Goal: Communication & Community: Answer question/provide support

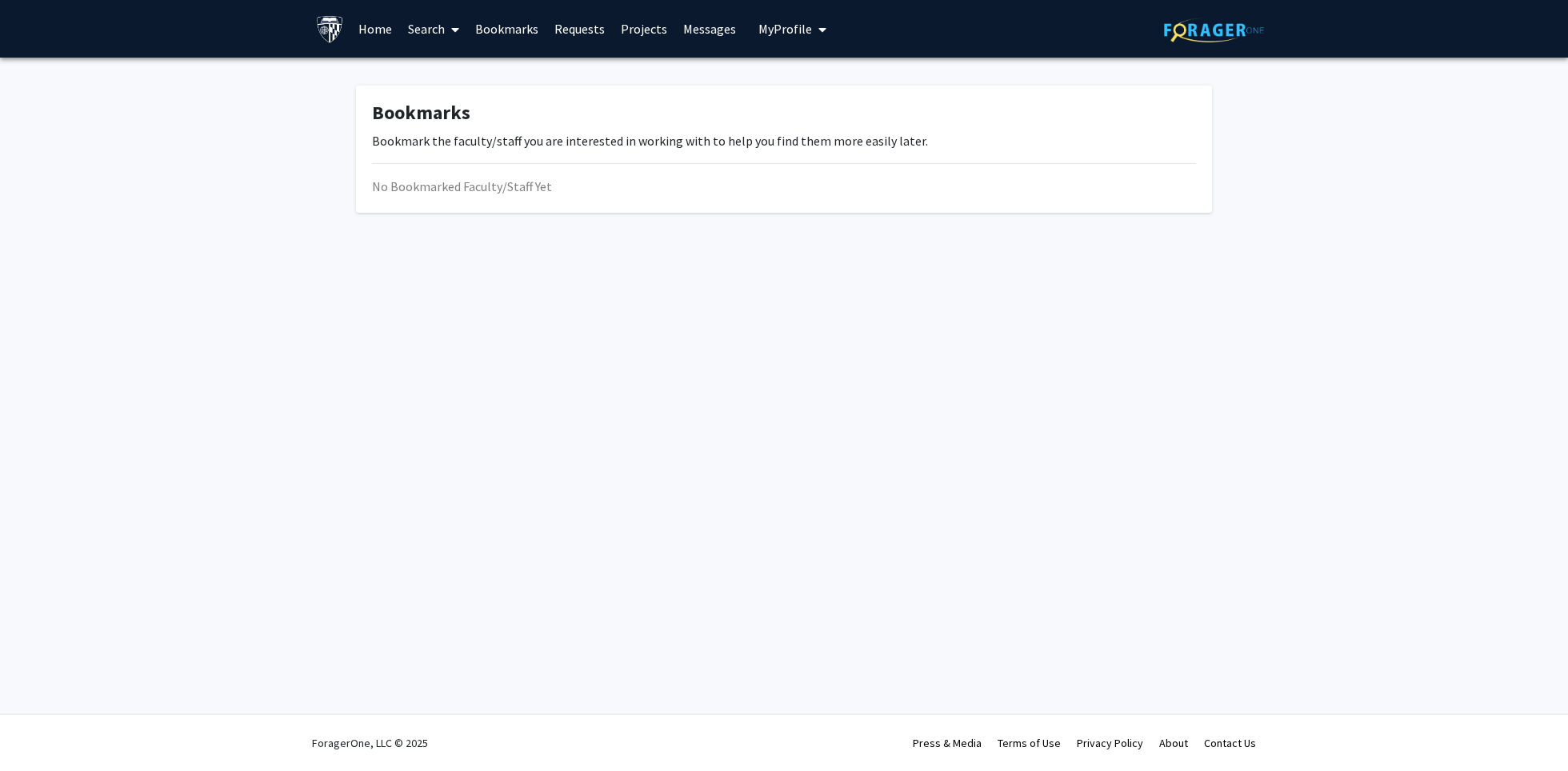
click at [694, 31] on link "Messages" at bounding box center [709, 29] width 69 height 56
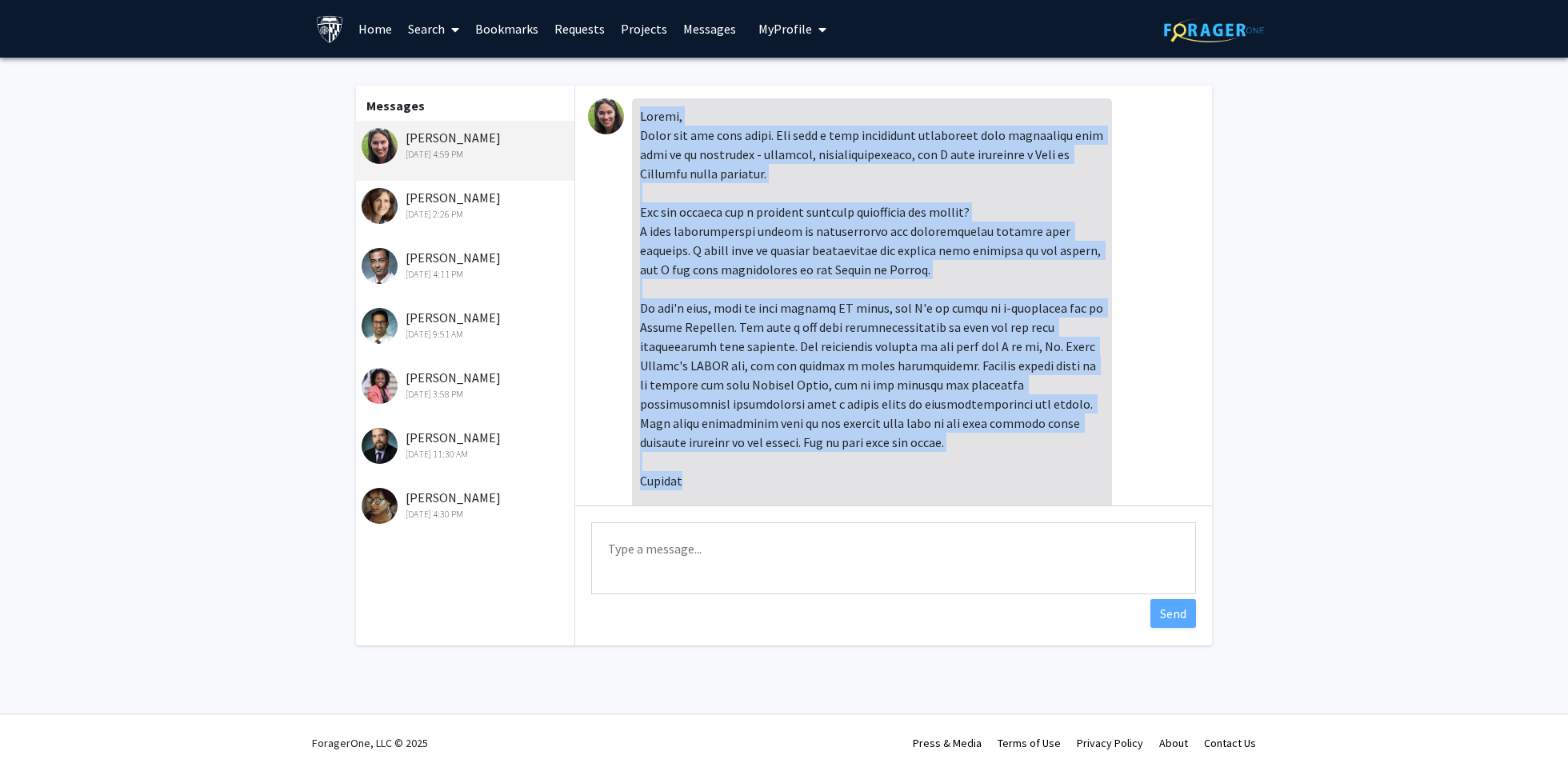
drag, startPoint x: 701, startPoint y: 439, endPoint x: 638, endPoint y: 117, distance: 328.1
click at [638, 117] on div at bounding box center [872, 394] width 480 height 592
copy div "Loremi, Dolor sit ame cons adipi. Eli sedd e temp incididunt utlaboreet dolo ma…"
click at [793, 454] on div at bounding box center [872, 394] width 480 height 592
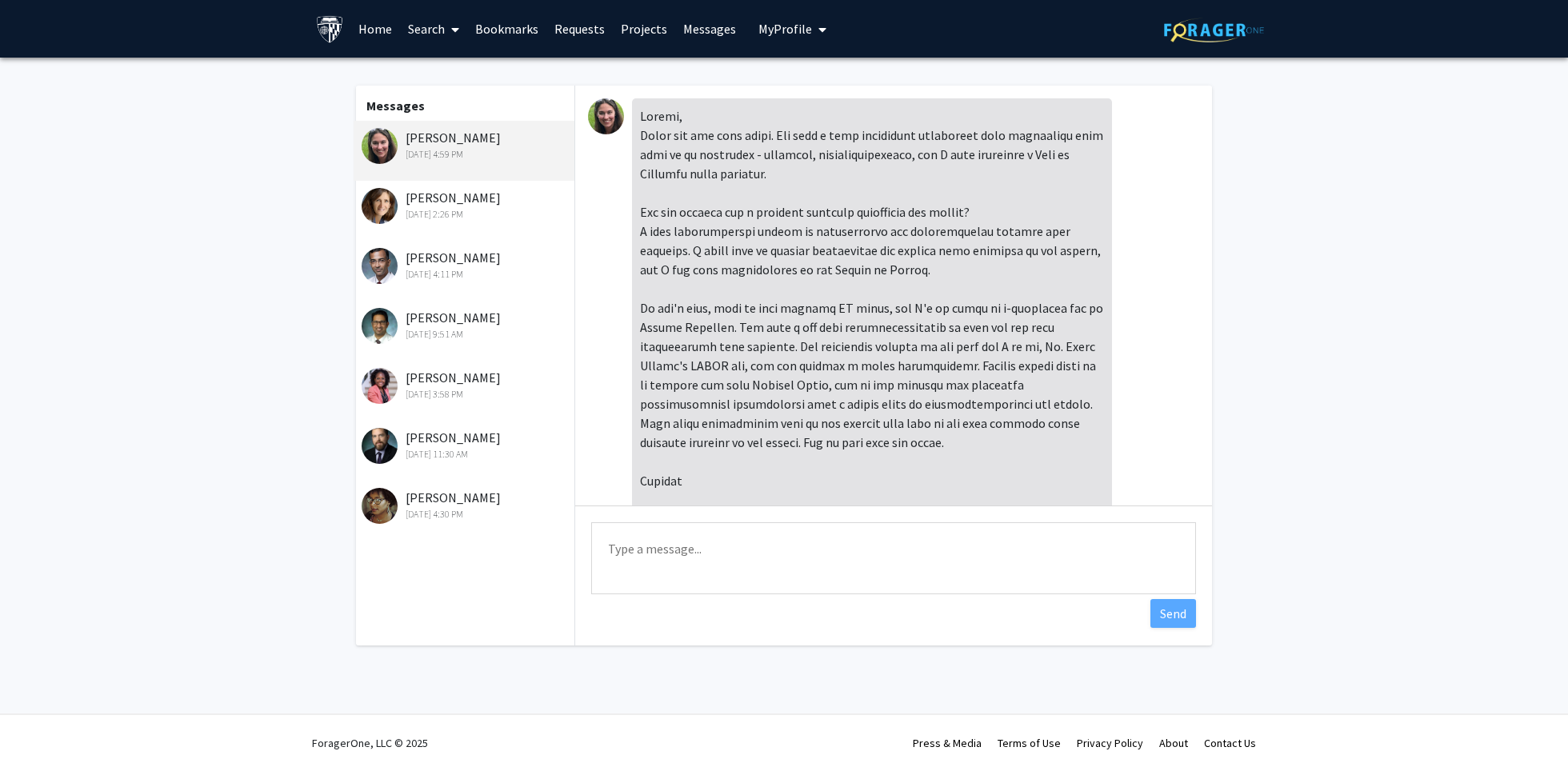
click at [769, 565] on textarea "Type a message" at bounding box center [893, 558] width 604 height 72
paste textarea "Dear [PERSON_NAME], Thank you so much for your kind and encouraging response. I…"
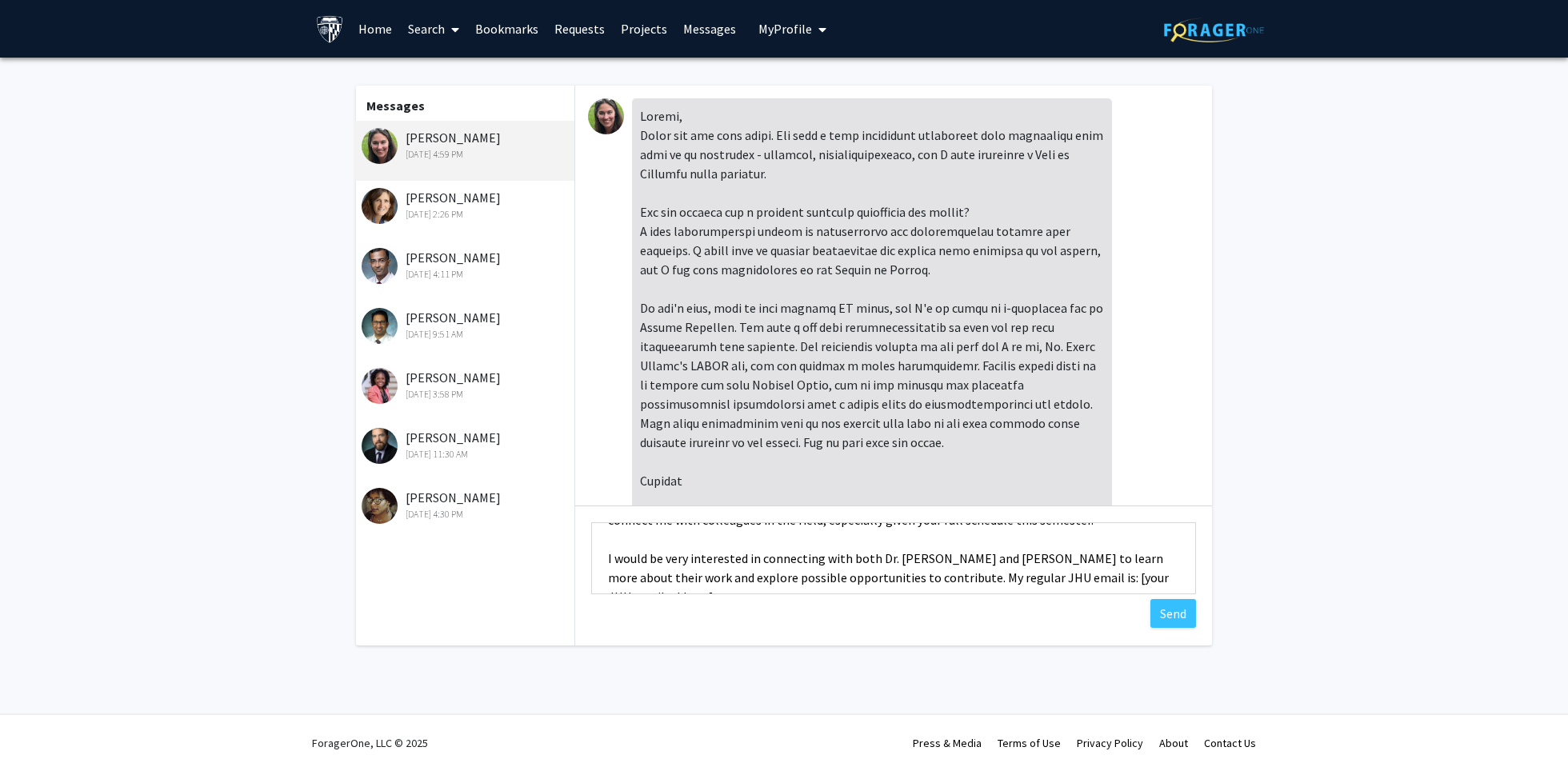
scroll to position [99, 0]
drag, startPoint x: 1093, startPoint y: 569, endPoint x: 1129, endPoint y: 581, distance: 37.9
click at [1129, 581] on textarea "Dear [PERSON_NAME], Thank you so much for your kind and encouraging response. I…" at bounding box center [893, 558] width 604 height 72
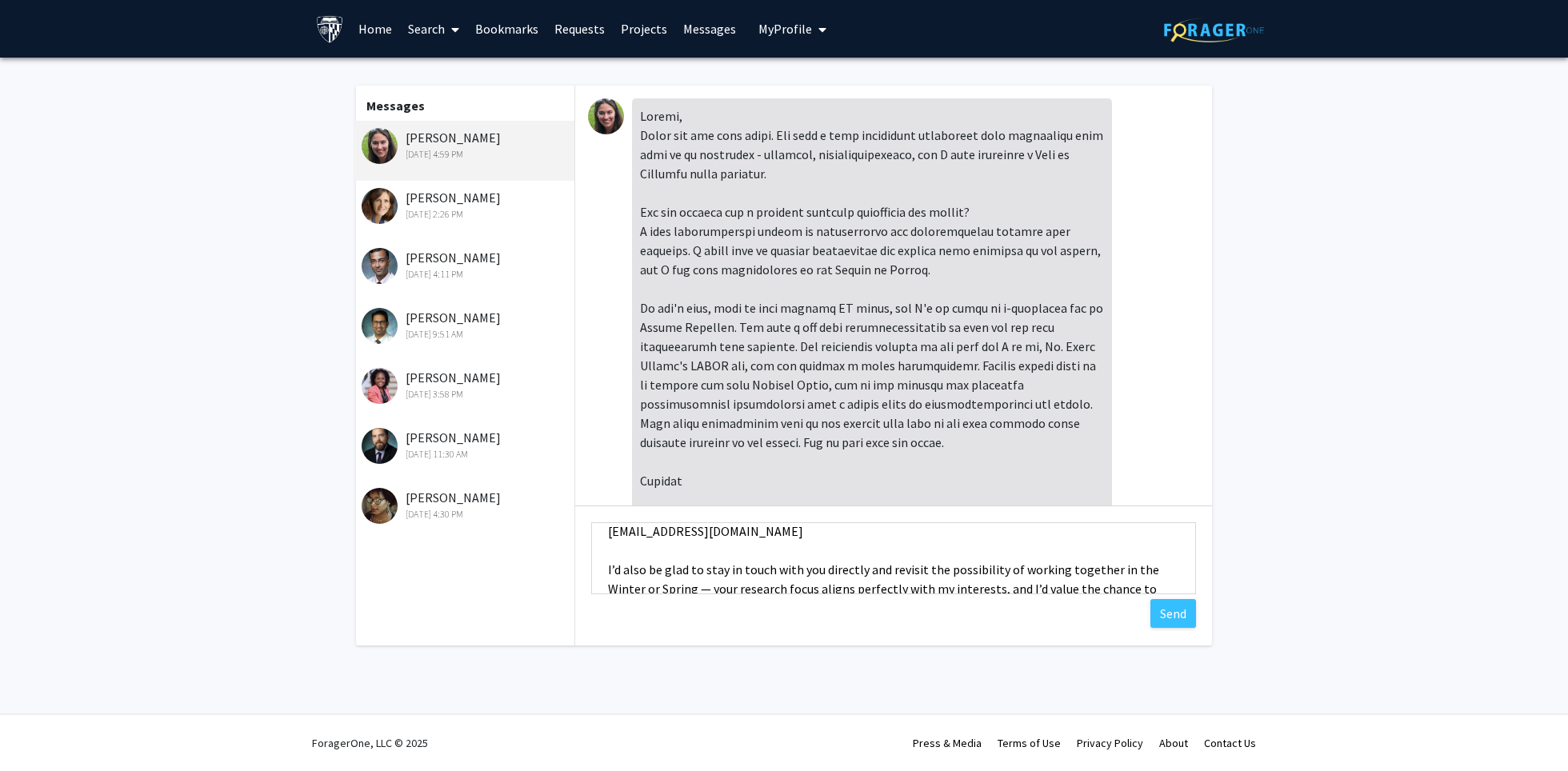
click at [645, 545] on textarea "Dear [PERSON_NAME], Thank you so much for your kind and encouraging response. I…" at bounding box center [893, 558] width 604 height 72
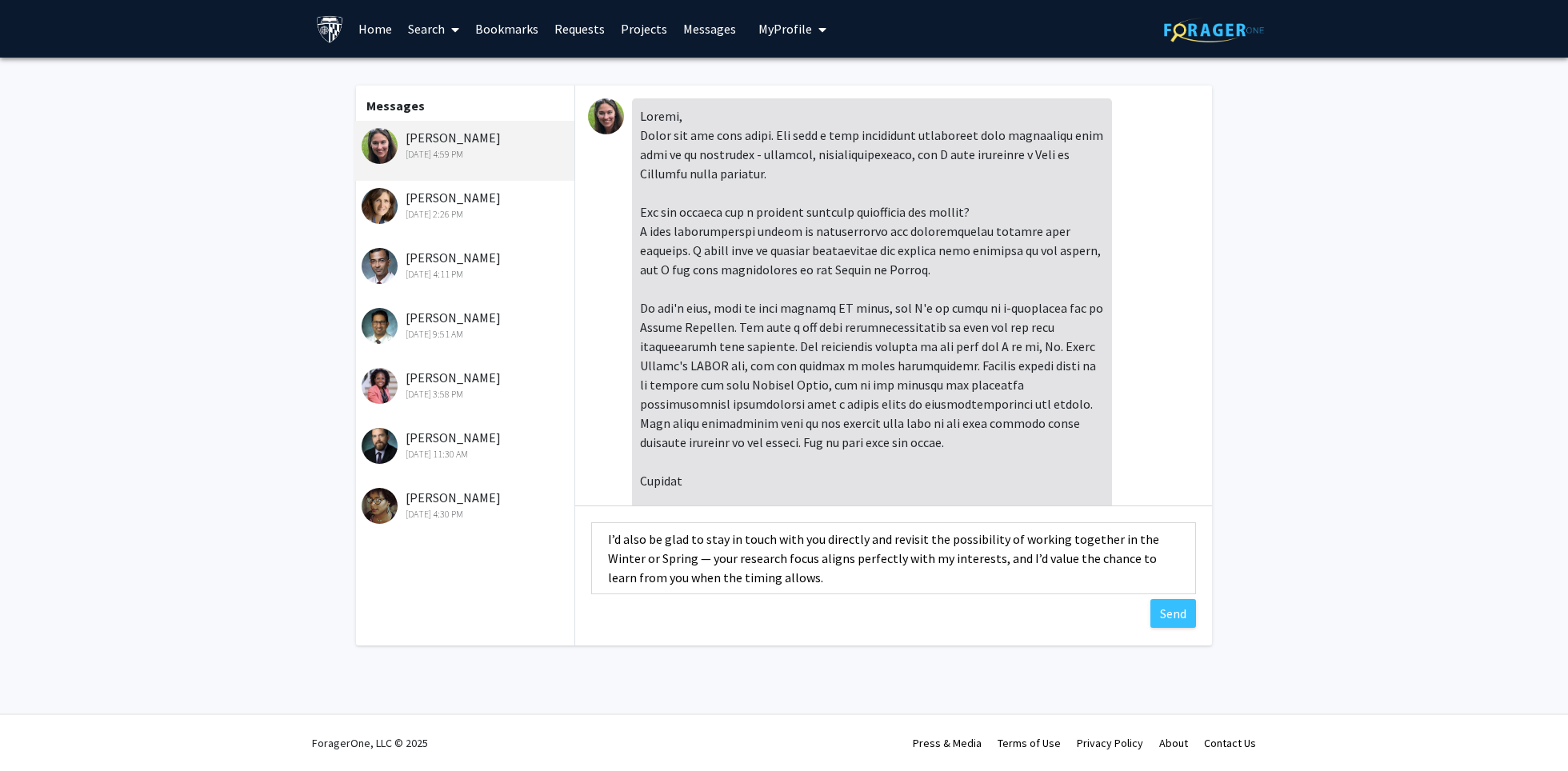
scroll to position [184, 0]
click at [1145, 531] on textarea "Dear [PERSON_NAME], Thank you so much for your kind and encouraging response. I…" at bounding box center [893, 558] width 604 height 72
click at [629, 553] on textarea "Dear [PERSON_NAME], Thank you so much for your kind and encouraging response. I…" at bounding box center [893, 558] width 604 height 72
click at [793, 573] on textarea "Dear [PERSON_NAME], Thank you so much for your kind and encouraging response. I…" at bounding box center [893, 558] width 604 height 72
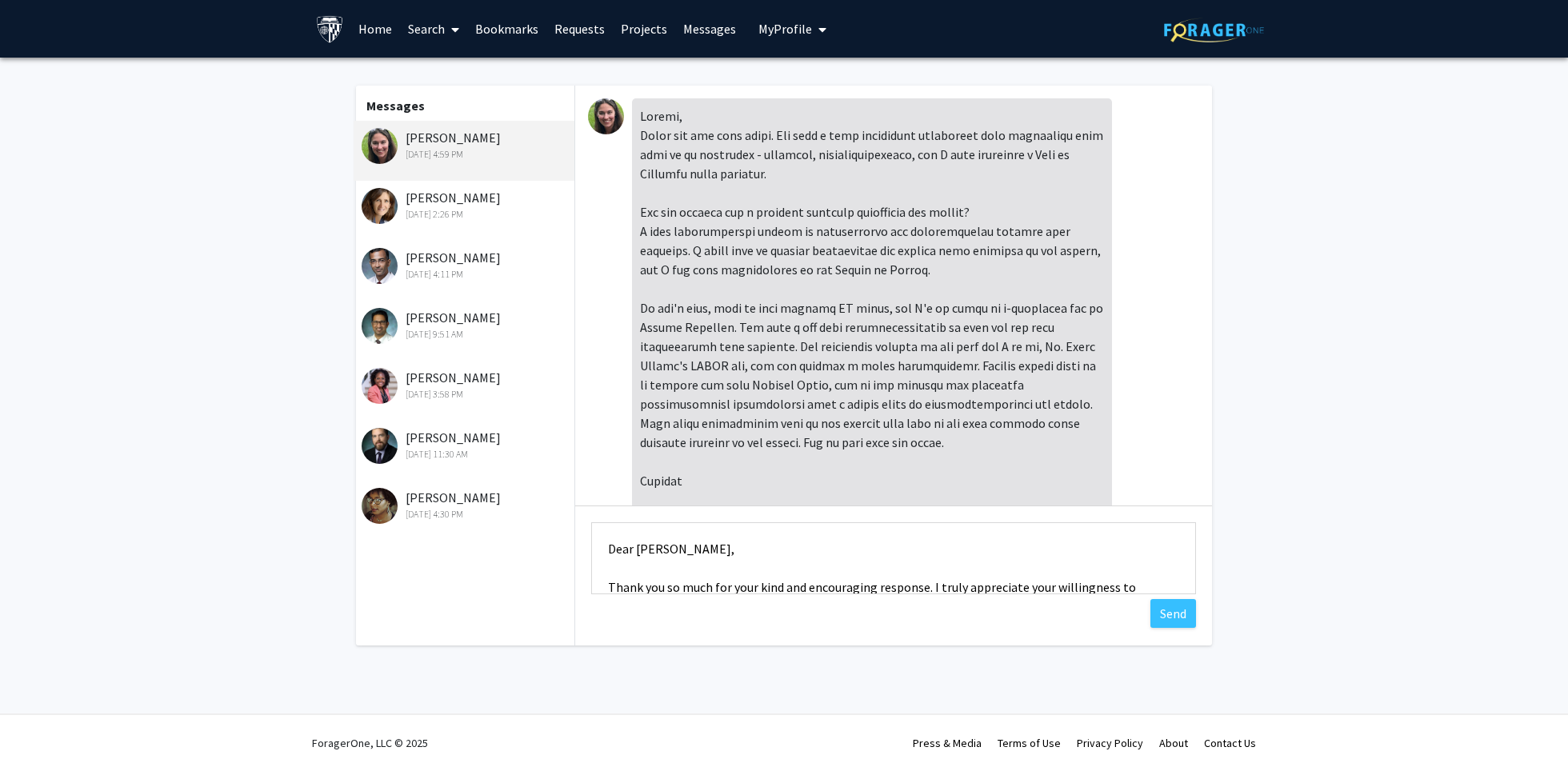
click at [658, 566] on textarea "Dear [PERSON_NAME], Thank you so much for your kind and encouraging response. I…" at bounding box center [893, 558] width 604 height 72
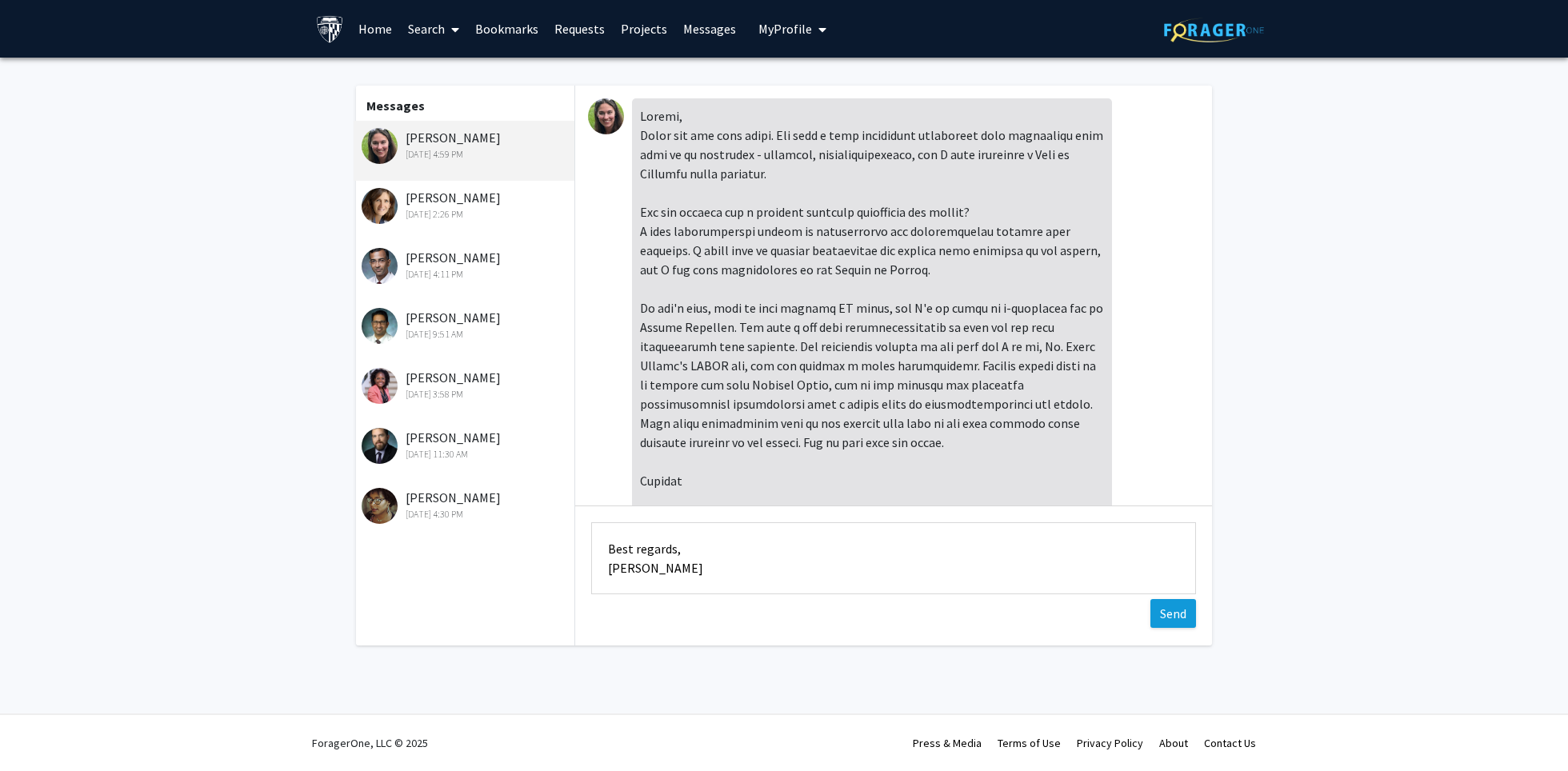
type textarea "Dear [PERSON_NAME], Thank you so much for your kind and encouraging response. I…"
click at [1170, 612] on button "Send" at bounding box center [1173, 613] width 46 height 29
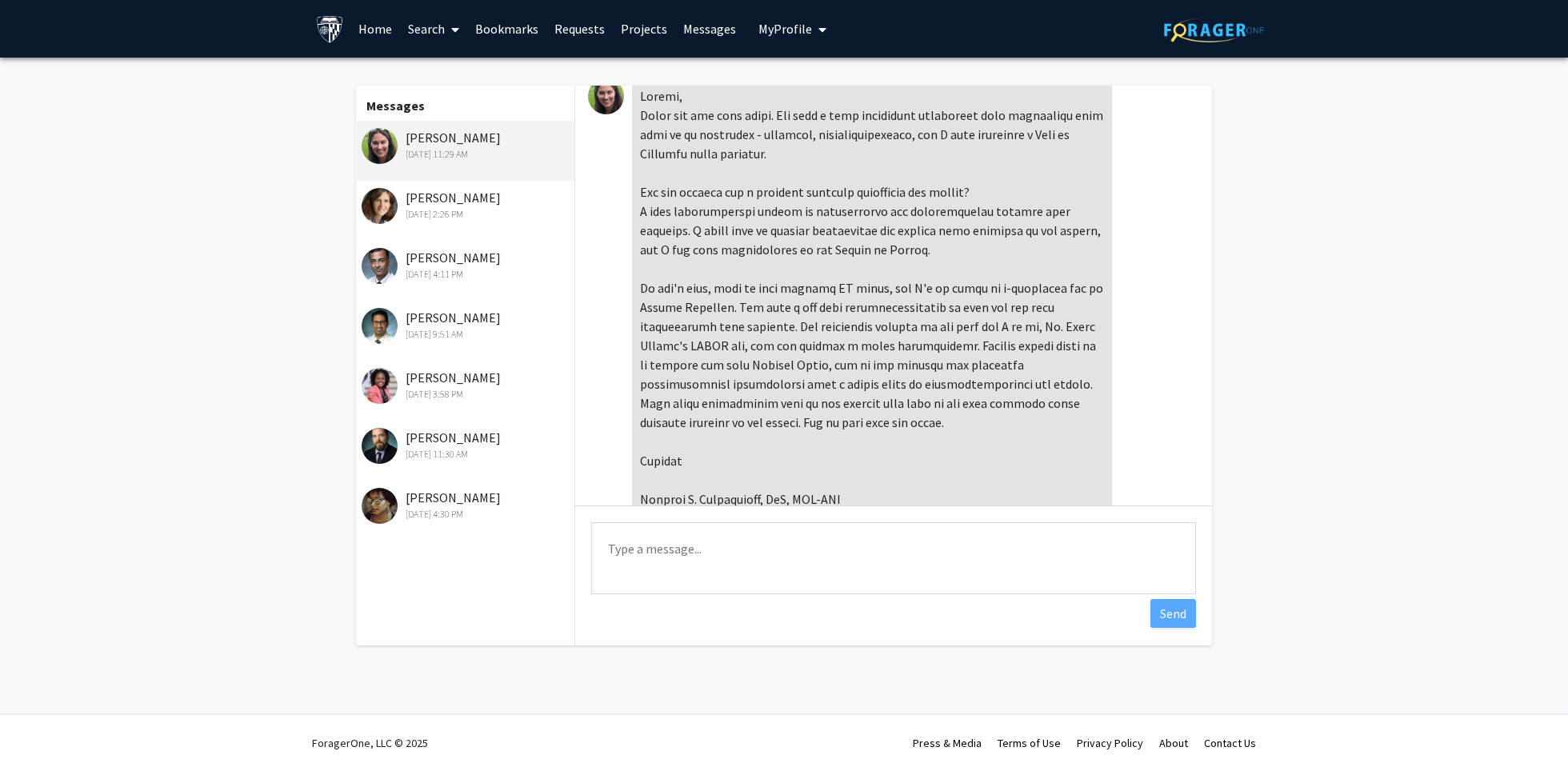
scroll to position [6, 0]
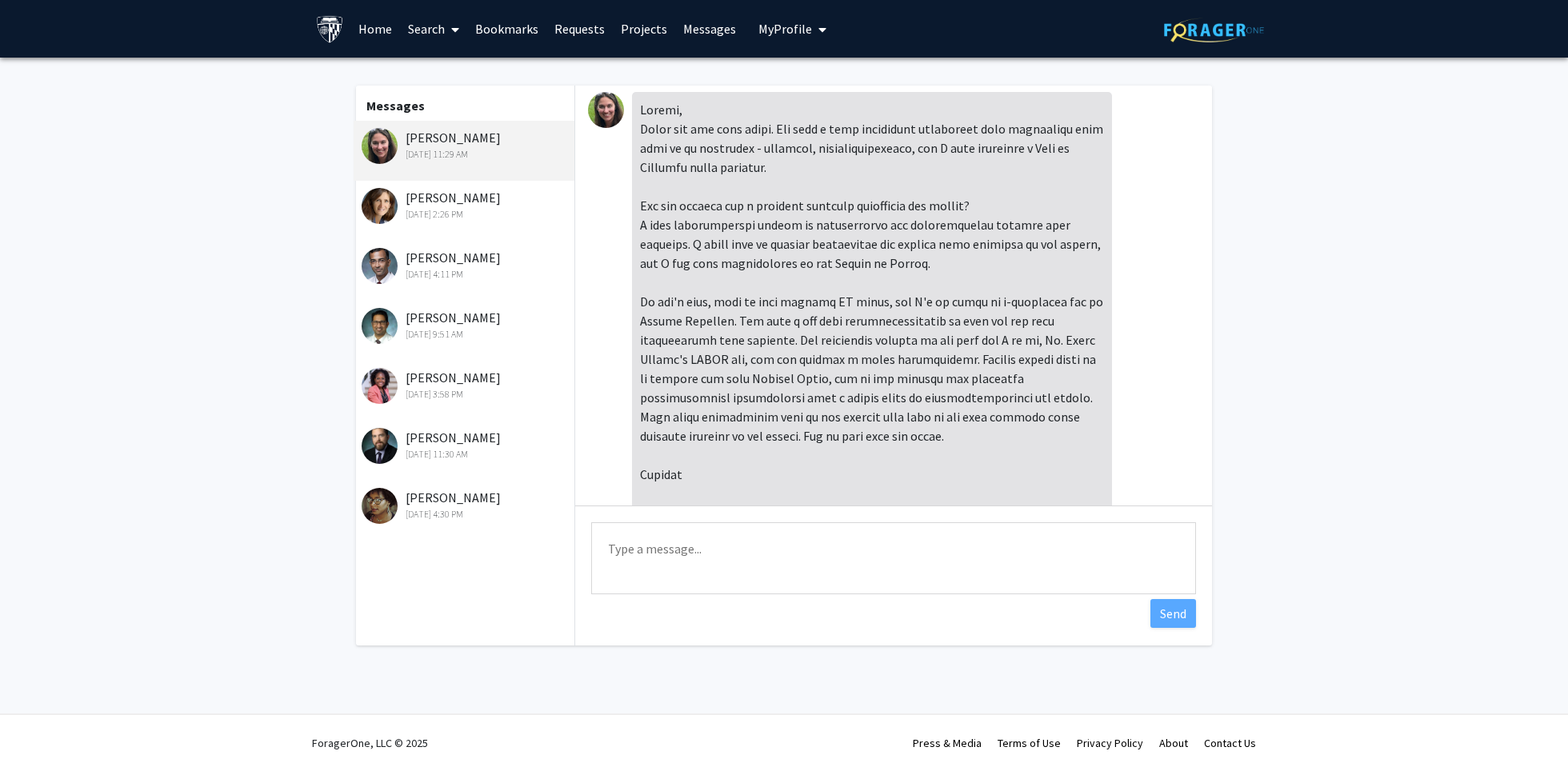
click at [481, 214] on div "[DATE] 2:26 PM" at bounding box center [466, 214] width 209 height 14
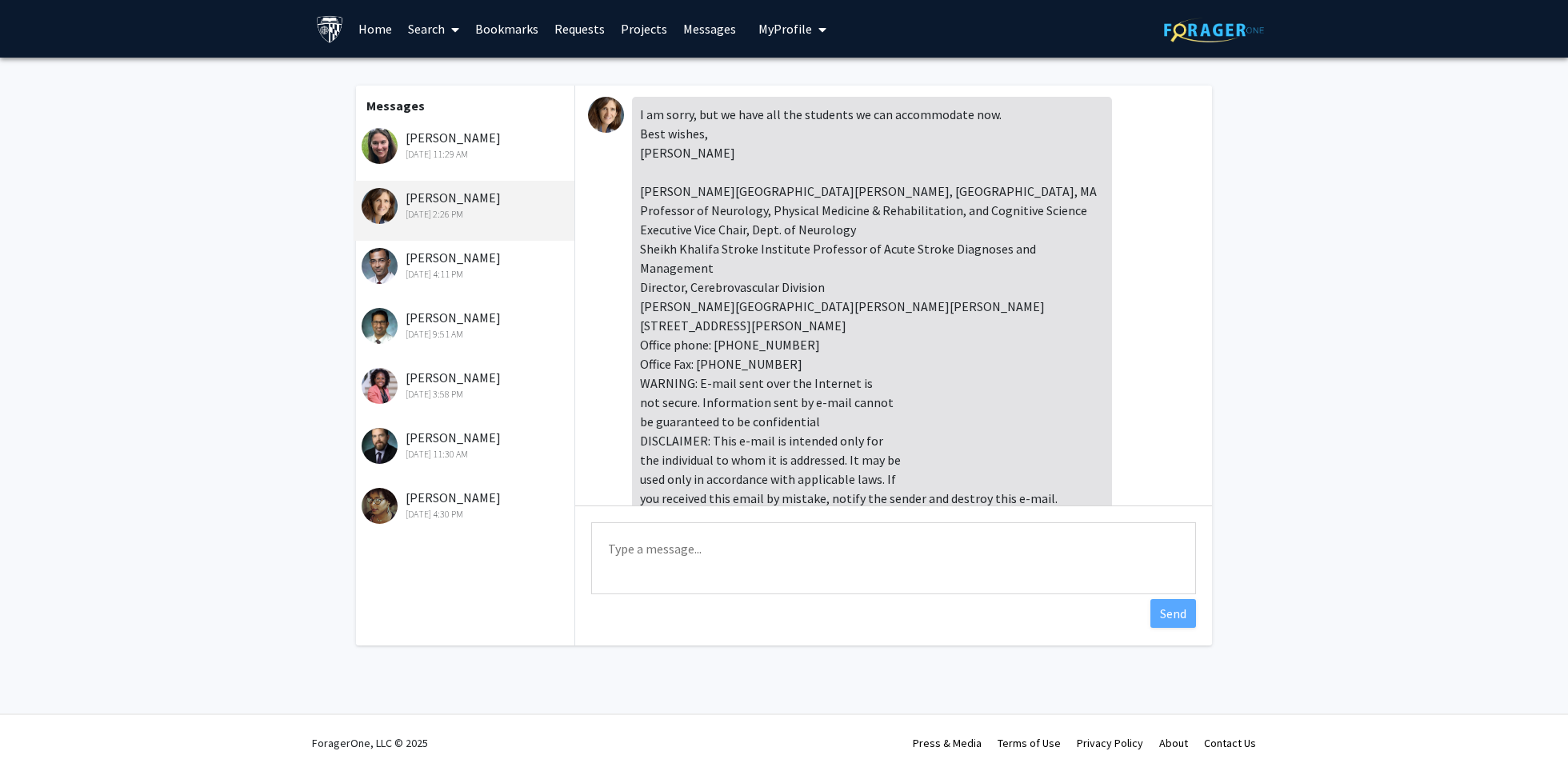
scroll to position [72, 0]
